Goal: Subscribe to service/newsletter

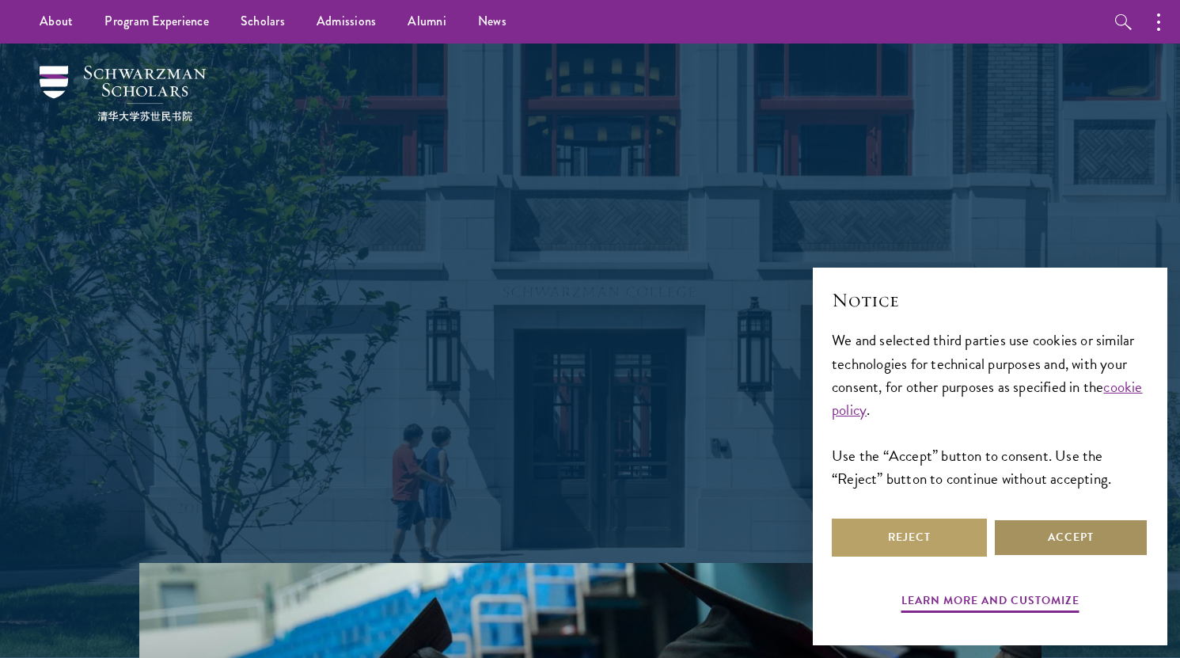
click at [1030, 548] on button "Accept" at bounding box center [1070, 537] width 155 height 38
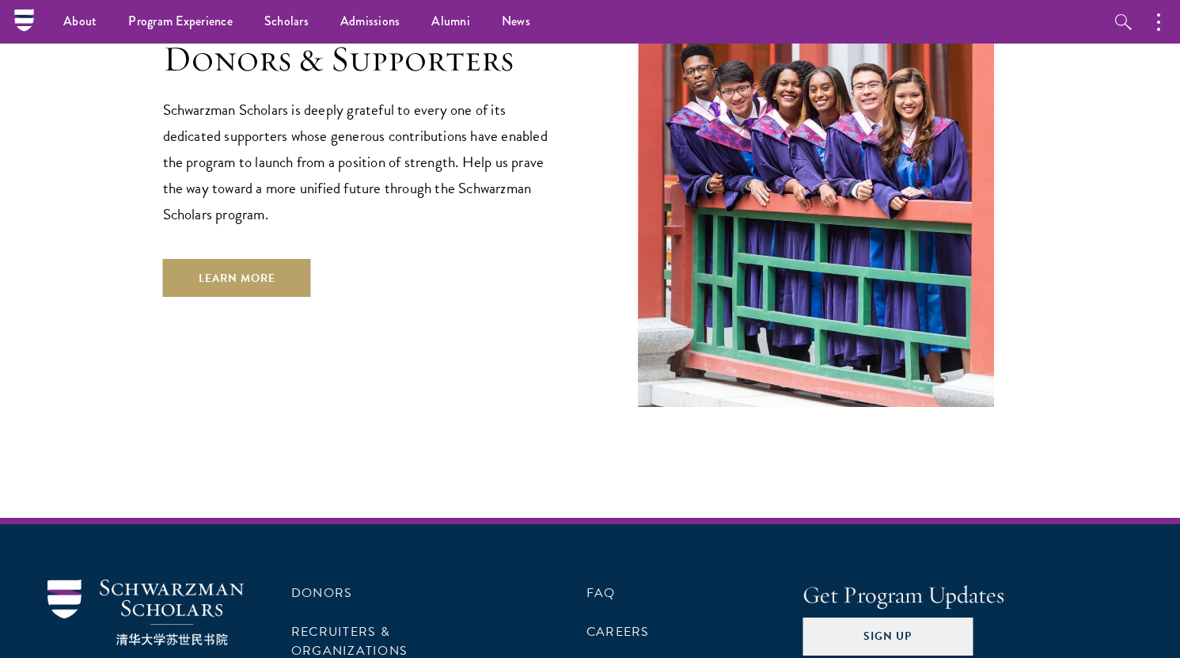
scroll to position [4640, 0]
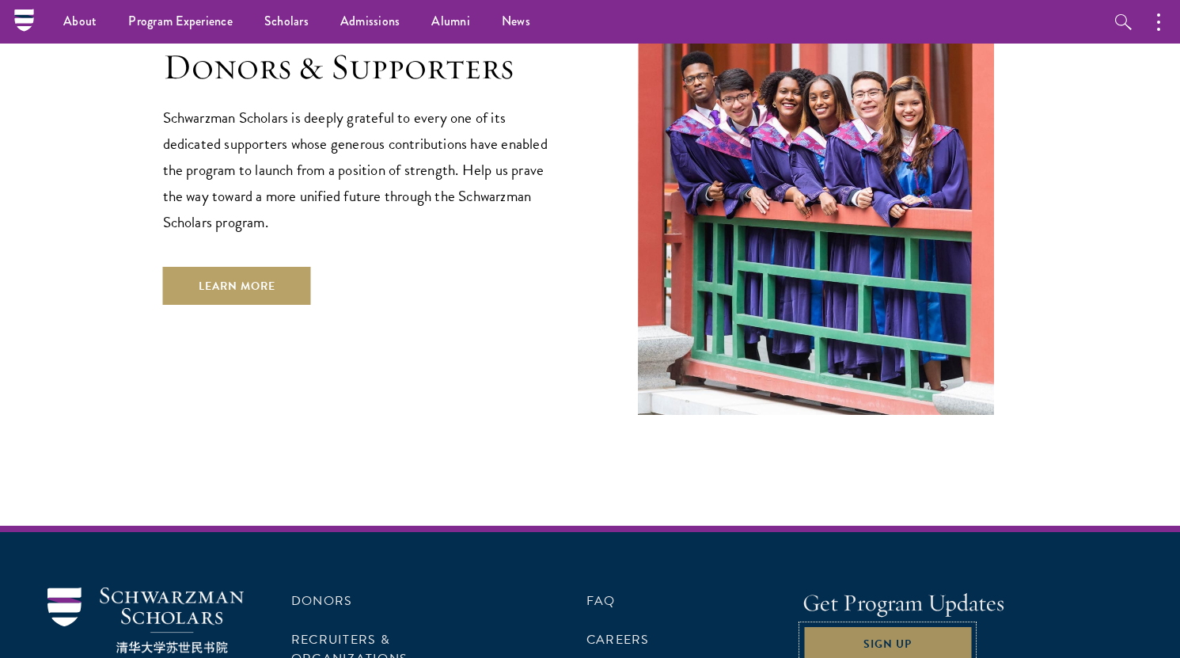
click at [836, 625] on button "Sign Up" at bounding box center [887, 644] width 170 height 38
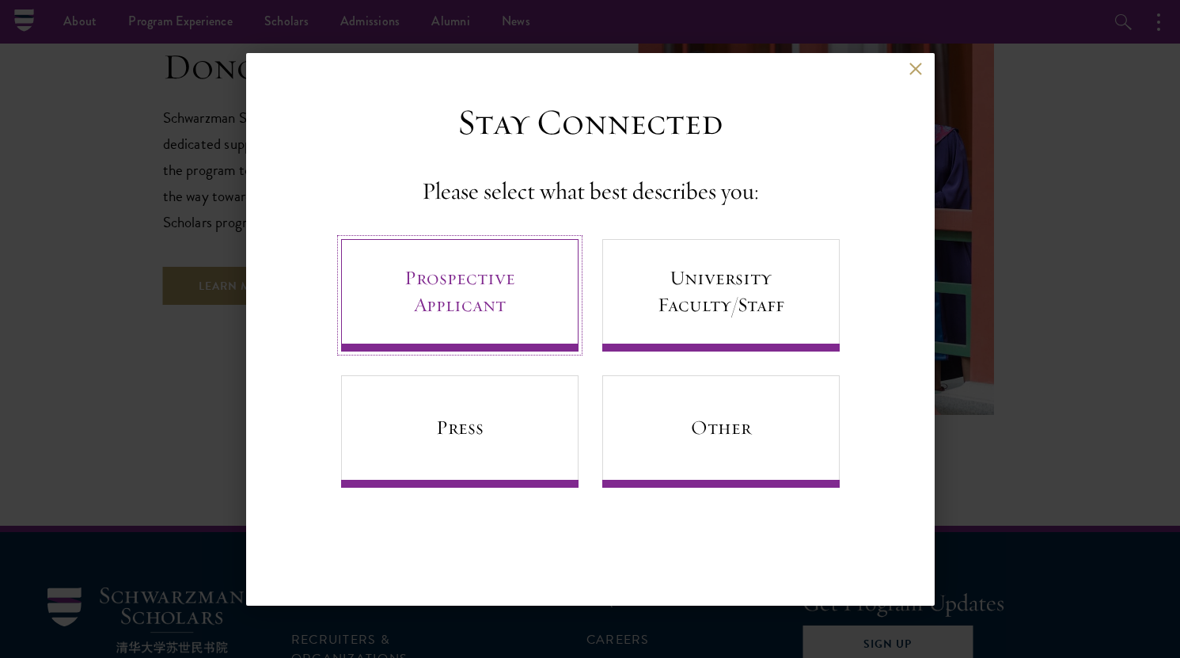
click at [449, 314] on link "Prospective Applicant" at bounding box center [459, 295] width 237 height 112
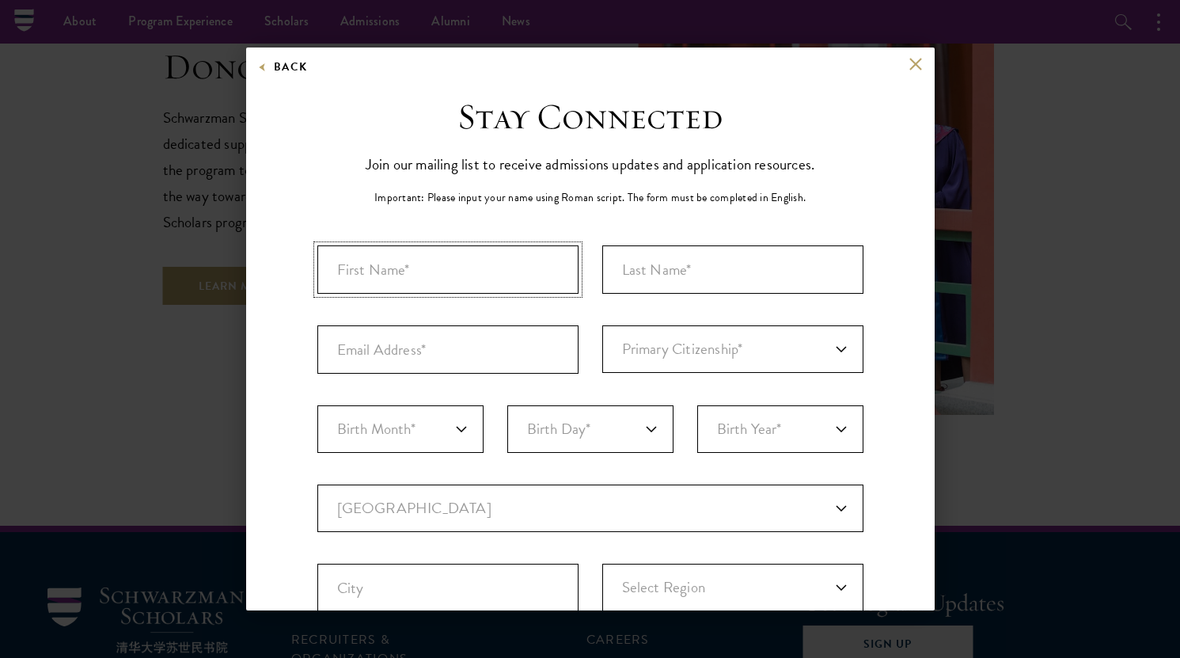
click at [440, 266] on input "First Name*" at bounding box center [447, 269] width 261 height 48
type input "Orezioghene"
type input "Omokiti"
click at [382, 344] on input "Email Address*" at bounding box center [447, 349] width 261 height 48
type input "[EMAIL_ADDRESS][DOMAIN_NAME]"
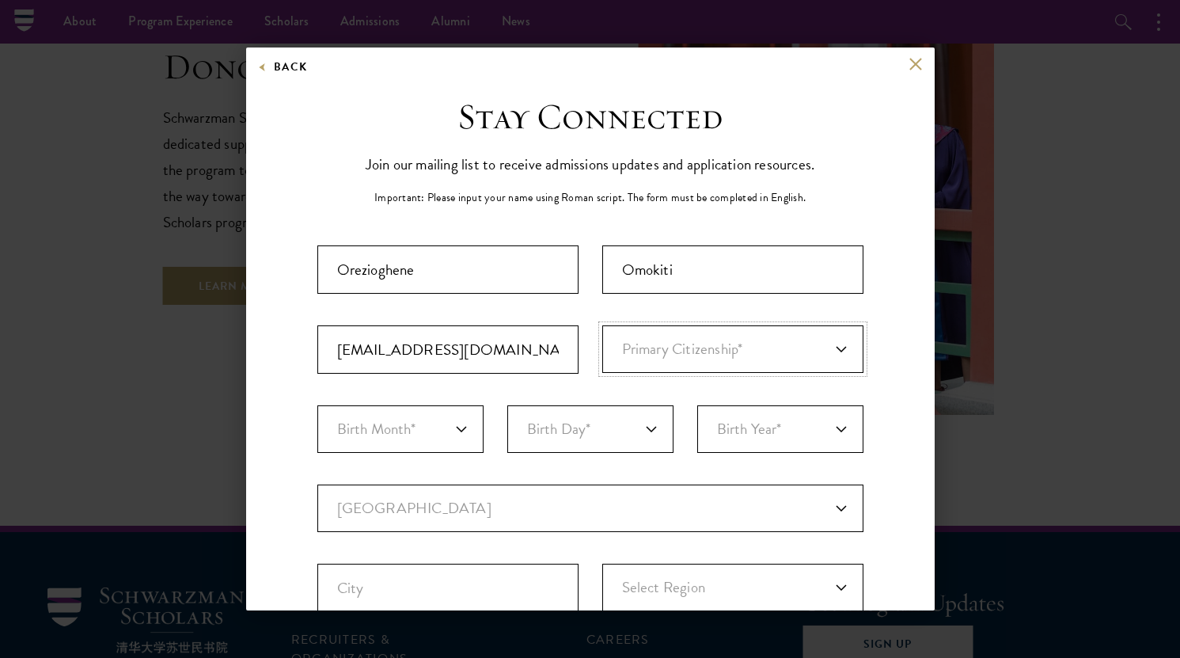
click at [703, 351] on select "Primary Citizenship* [GEOGRAPHIC_DATA] [DEMOGRAPHIC_DATA] [DEMOGRAPHIC_DATA] [D…" at bounding box center [732, 348] width 261 height 47
select select "NI"
click at [602, 325] on select "Primary Citizenship* [GEOGRAPHIC_DATA] [DEMOGRAPHIC_DATA] [DEMOGRAPHIC_DATA] [D…" at bounding box center [732, 348] width 261 height 47
click at [469, 426] on select "Birth Month* January February March April May June July August September Octobe…" at bounding box center [400, 428] width 166 height 47
select select "08"
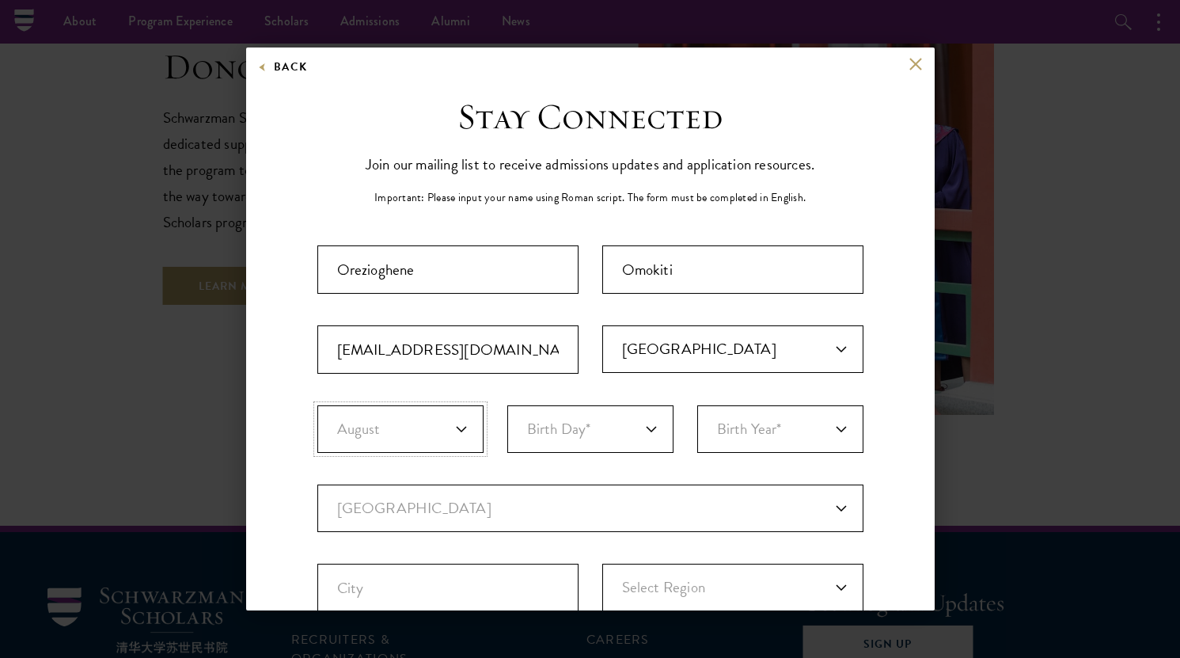
click at [317, 405] on select "Birth Month* January February March April May June July August September Octobe…" at bounding box center [400, 428] width 166 height 47
click at [639, 423] on select "Birth Day* 1 2 3 4 5 6 7 8 9 10 11 12 13 14 15 16 17 18 19 20 21 22 23 24 25 26…" at bounding box center [590, 428] width 166 height 47
select select "06"
click at [507, 405] on select "Birth Day* 1 2 3 4 5 6 7 8 9 10 11 12 13 14 15 16 17 18 19 20 21 22 23 24 25 26…" at bounding box center [590, 428] width 166 height 47
click at [758, 422] on select "Birth Year* [DEMOGRAPHIC_DATA] [DEMOGRAPHIC_DATA] [DEMOGRAPHIC_DATA] [DEMOGRAPH…" at bounding box center [780, 428] width 166 height 47
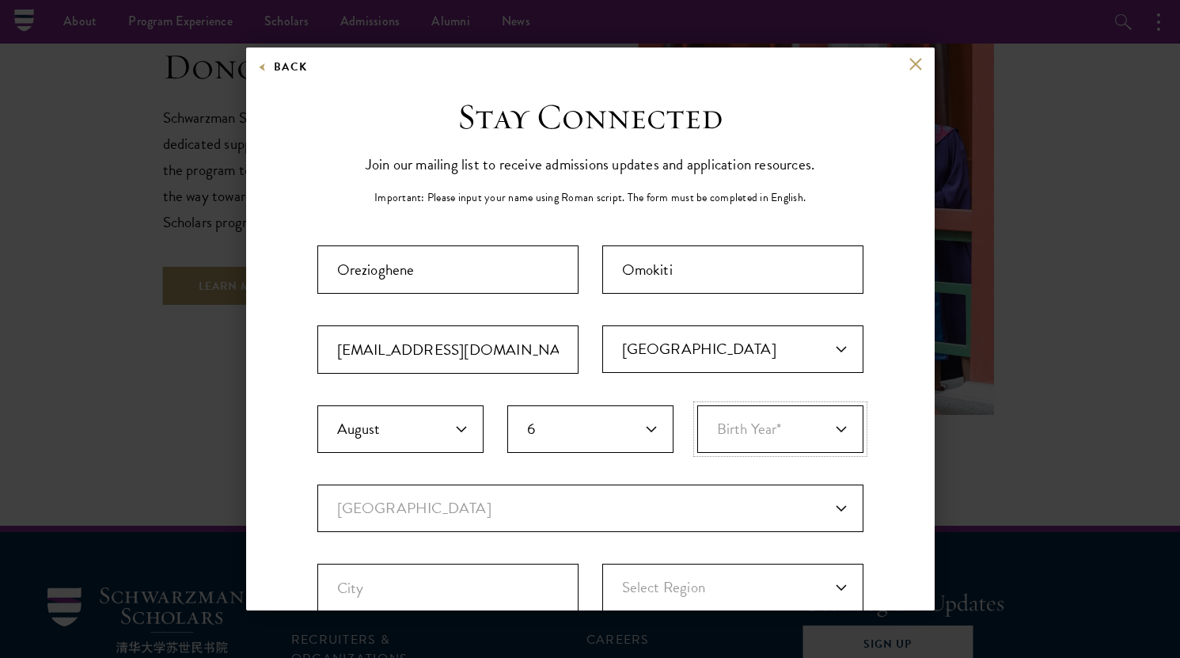
select select "1994"
click at [697, 405] on select "Birth Year* [DEMOGRAPHIC_DATA] [DEMOGRAPHIC_DATA] [DEMOGRAPHIC_DATA] [DEMOGRAPH…" at bounding box center [780, 428] width 166 height 47
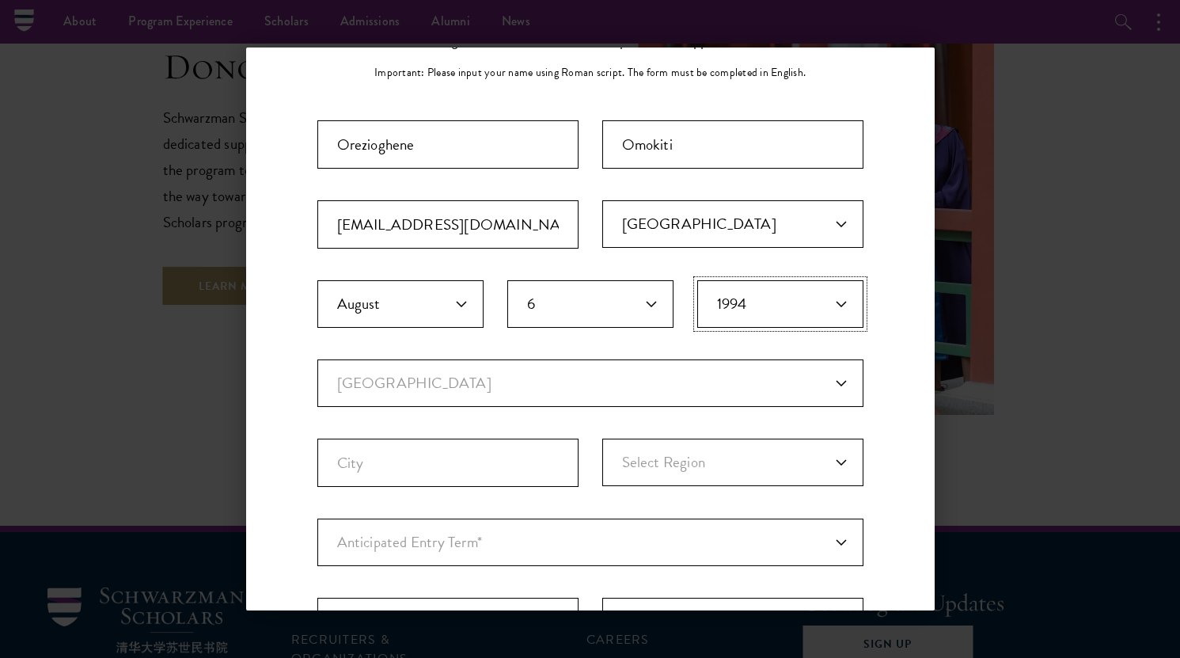
scroll to position [230, 0]
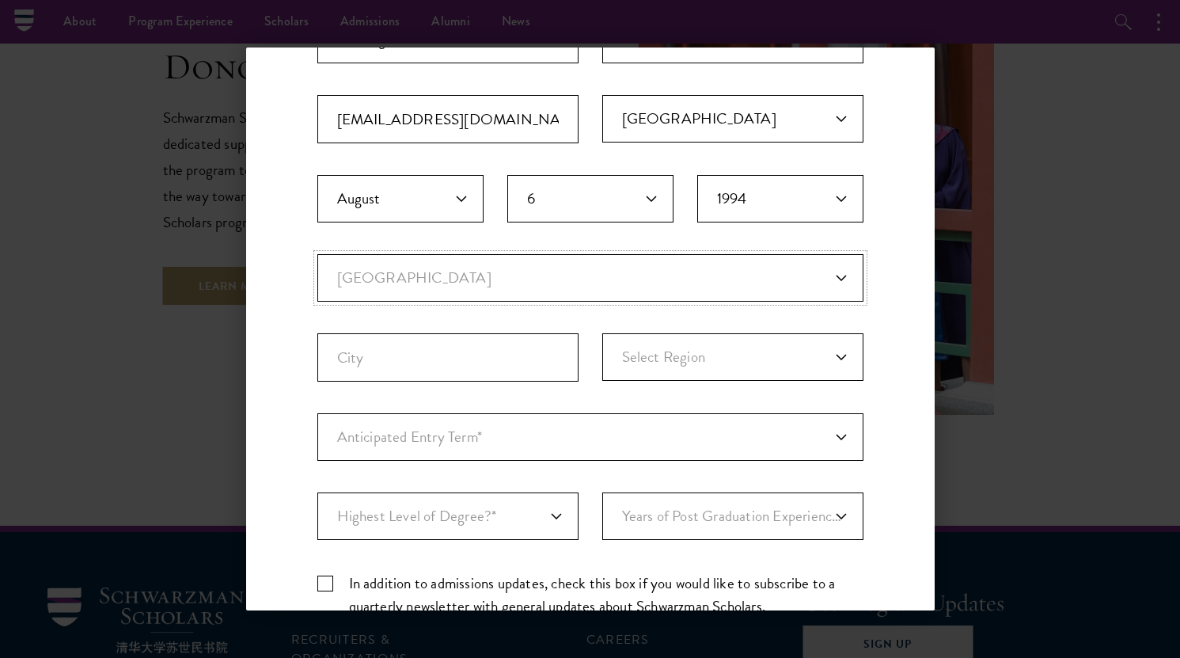
click at [592, 277] on select "Current Country [GEOGRAPHIC_DATA] [GEOGRAPHIC_DATA] [GEOGRAPHIC_DATA] [GEOGRAPH…" at bounding box center [590, 277] width 546 height 47
select select "NI"
click at [317, 254] on select "Current Country [GEOGRAPHIC_DATA] [GEOGRAPHIC_DATA] [GEOGRAPHIC_DATA] [GEOGRAPH…" at bounding box center [590, 277] width 546 height 47
select select
click at [480, 348] on input "City" at bounding box center [447, 357] width 261 height 48
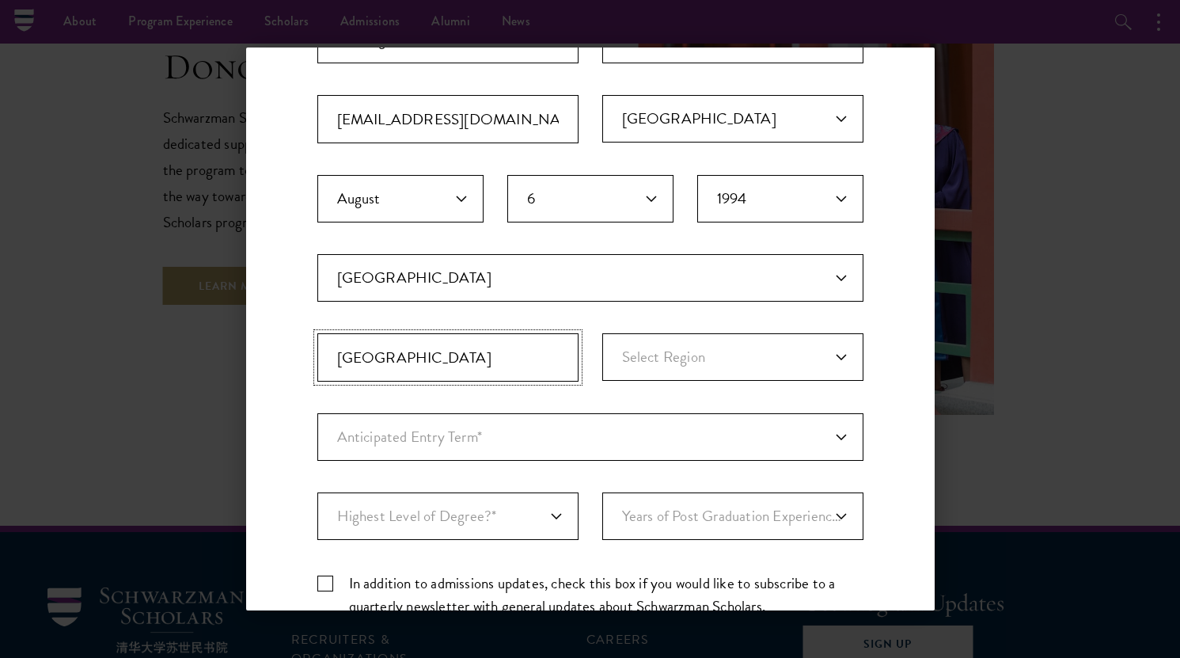
type input "[GEOGRAPHIC_DATA]"
click at [723, 366] on select "Select Region [GEOGRAPHIC_DATA] [GEOGRAPHIC_DATA] [GEOGRAPHIC_DATA] [GEOGRAPHIC…" at bounding box center [732, 356] width 261 height 47
select select "[GEOGRAPHIC_DATA]"
click at [602, 333] on select "Select Region [GEOGRAPHIC_DATA] [GEOGRAPHIC_DATA] [GEOGRAPHIC_DATA] [GEOGRAPHIC…" at bounding box center [732, 356] width 261 height 47
click at [569, 422] on select "Anticipated Entry Term* Just Exploring" at bounding box center [590, 436] width 546 height 47
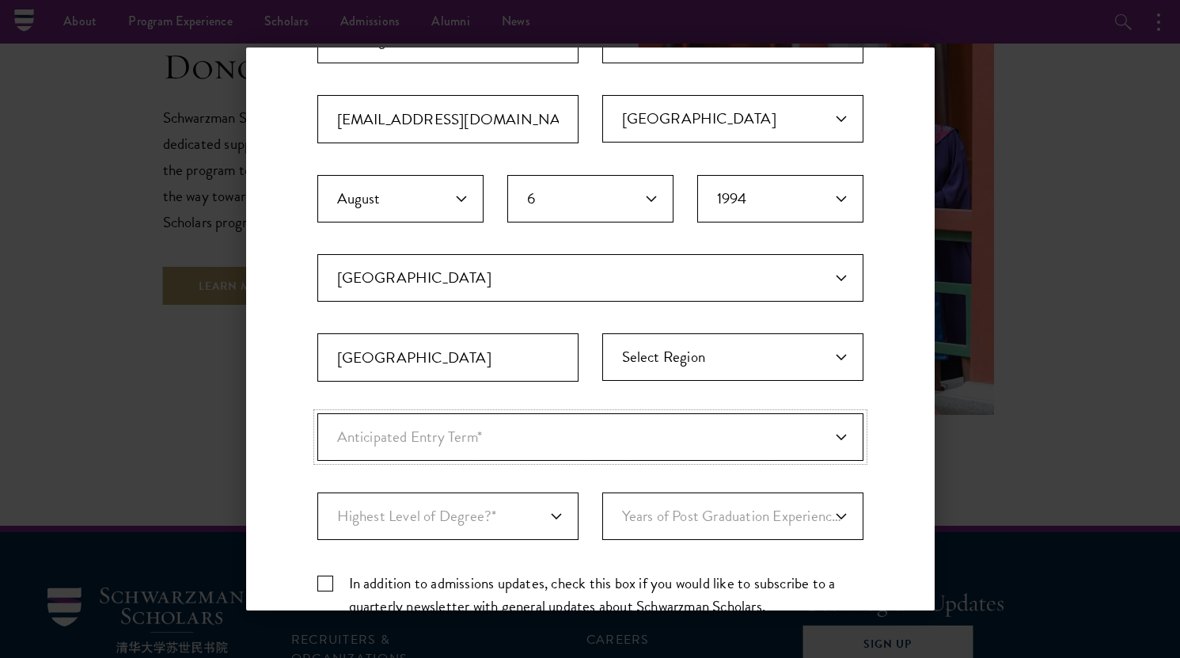
select select "a6790467-ebe7-4045-a56a-66c1cae98076"
click at [317, 413] on select "Anticipated Entry Term* Just Exploring" at bounding box center [590, 436] width 546 height 47
click at [559, 434] on select "Anticipated Entry Term* Just Exploring" at bounding box center [590, 436] width 546 height 47
click at [555, 503] on select "Highest Level of Degree?* PHD Bachelor's Master's Current Undergraduate Student" at bounding box center [447, 515] width 261 height 47
select select "009547fe-3364-4351-8e81-63abea734008"
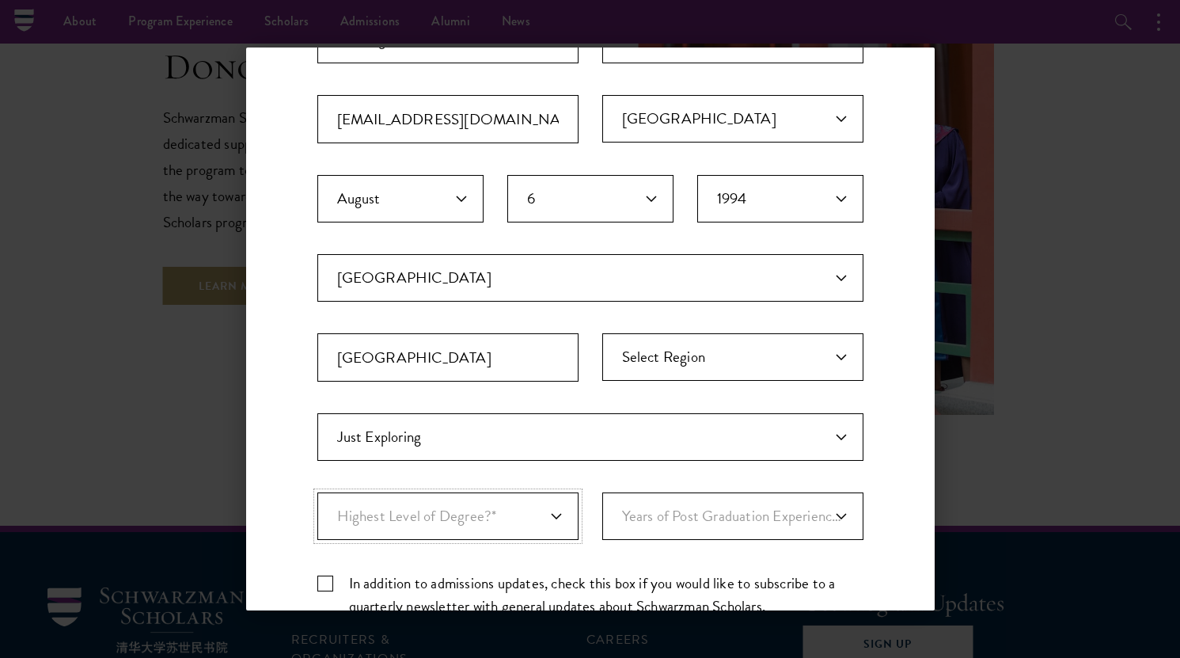
click at [317, 492] on select "Highest Level of Degree?* PHD Bachelor's Master's Current Undergraduate Student" at bounding box center [447, 515] width 261 height 47
click at [648, 512] on select "Years of Post Graduation Experience?* 1 2 3 4 5 6 7 8 9 10" at bounding box center [732, 515] width 261 height 47
select select "6"
click at [602, 492] on select "Years of Post Graduation Experience?* 1 2 3 4 5 6 7 8 9 10" at bounding box center [732, 515] width 261 height 47
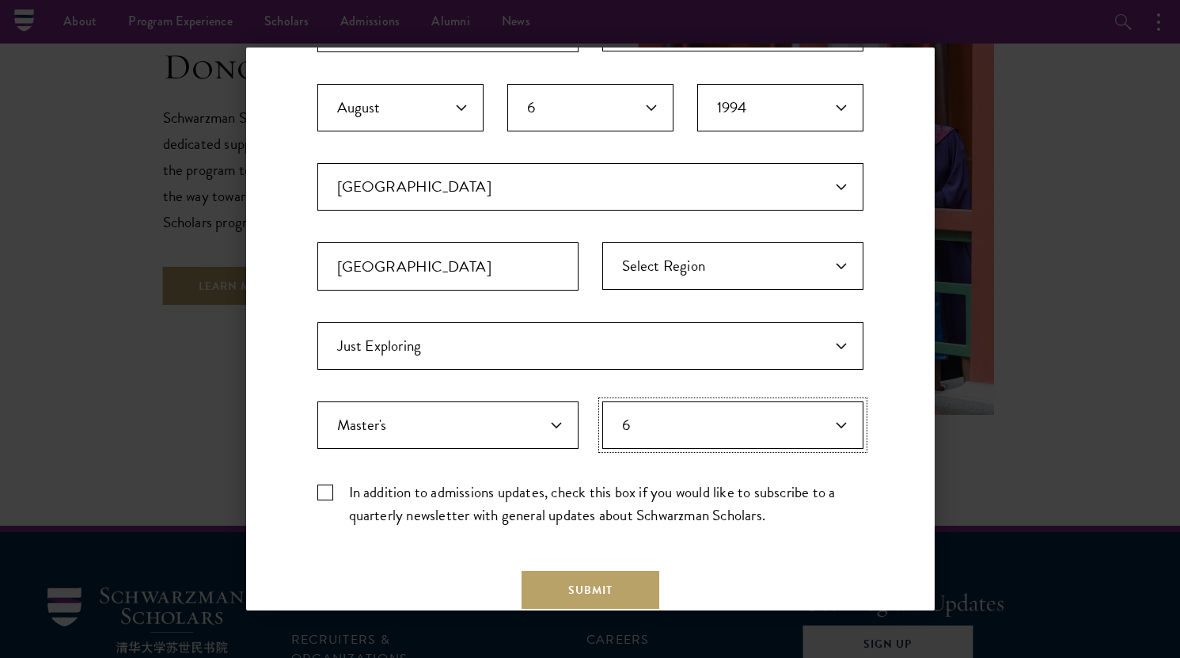
scroll to position [419, 0]
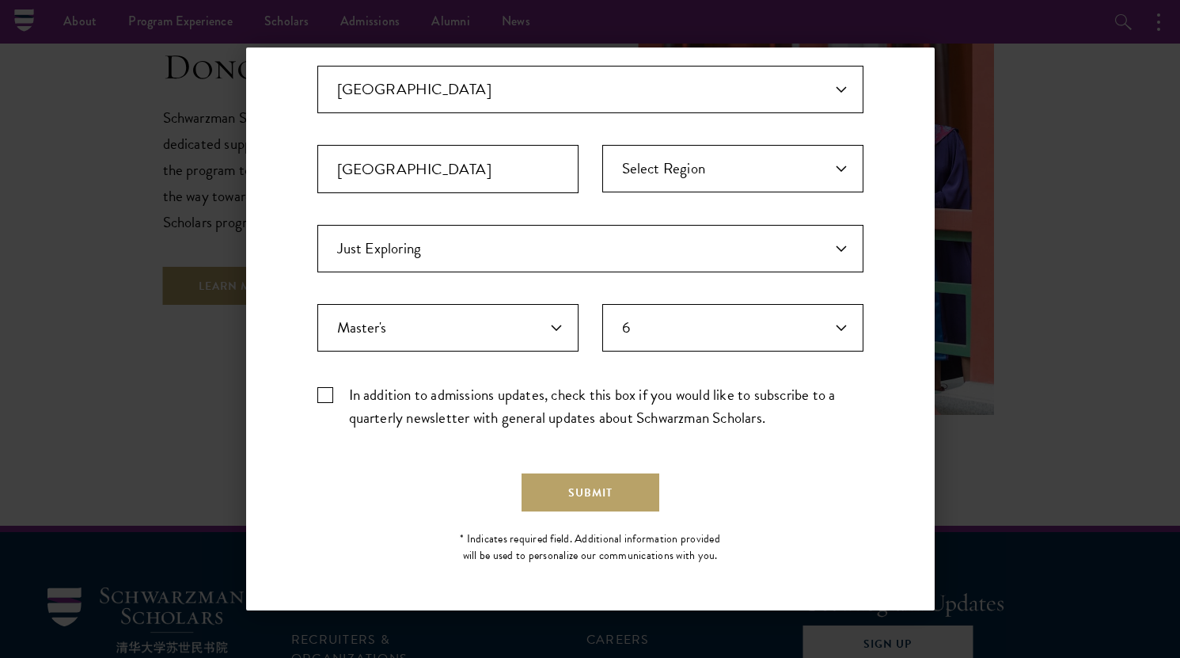
click at [320, 399] on label "In addition to admissions updates, check this box if you would like to subscrib…" at bounding box center [590, 406] width 546 height 46
click at [320, 393] on input "In addition to admissions updates, check this box if you would like to subscrib…" at bounding box center [590, 388] width 546 height 10
checkbox input "true"
click at [570, 514] on div "Stay Connected Join our mailing list to receive admissions updates and applicat…" at bounding box center [590, 125] width 546 height 898
click at [566, 498] on button "Submit" at bounding box center [590, 492] width 138 height 38
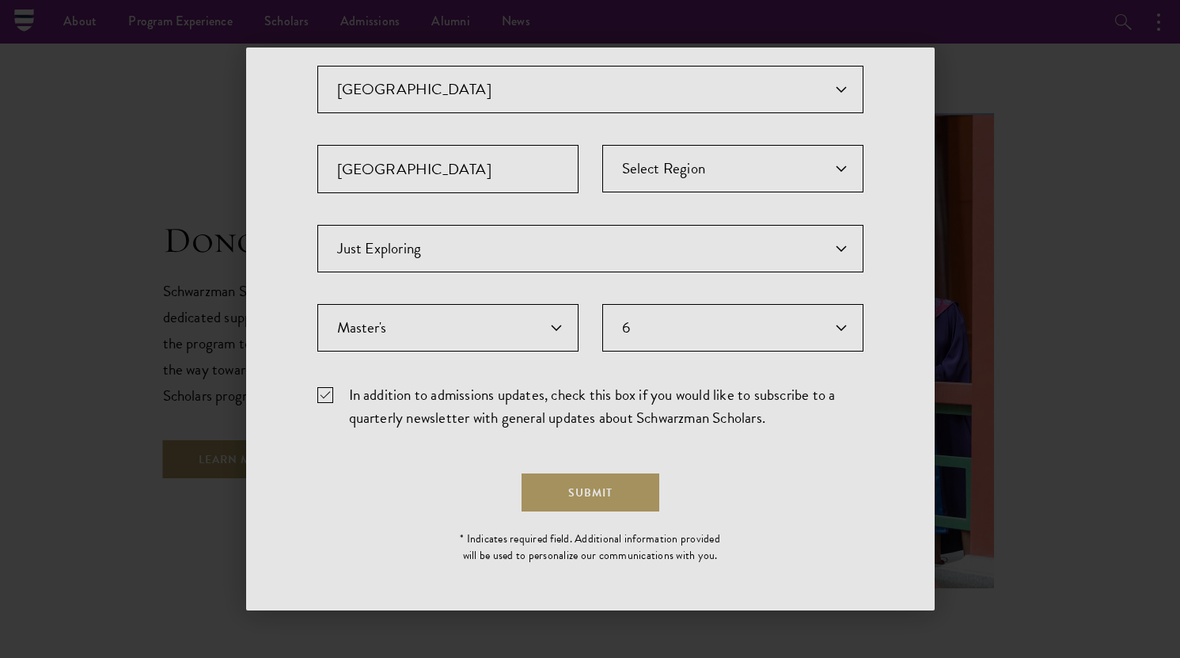
scroll to position [0, 0]
